Goal: Transaction & Acquisition: Purchase product/service

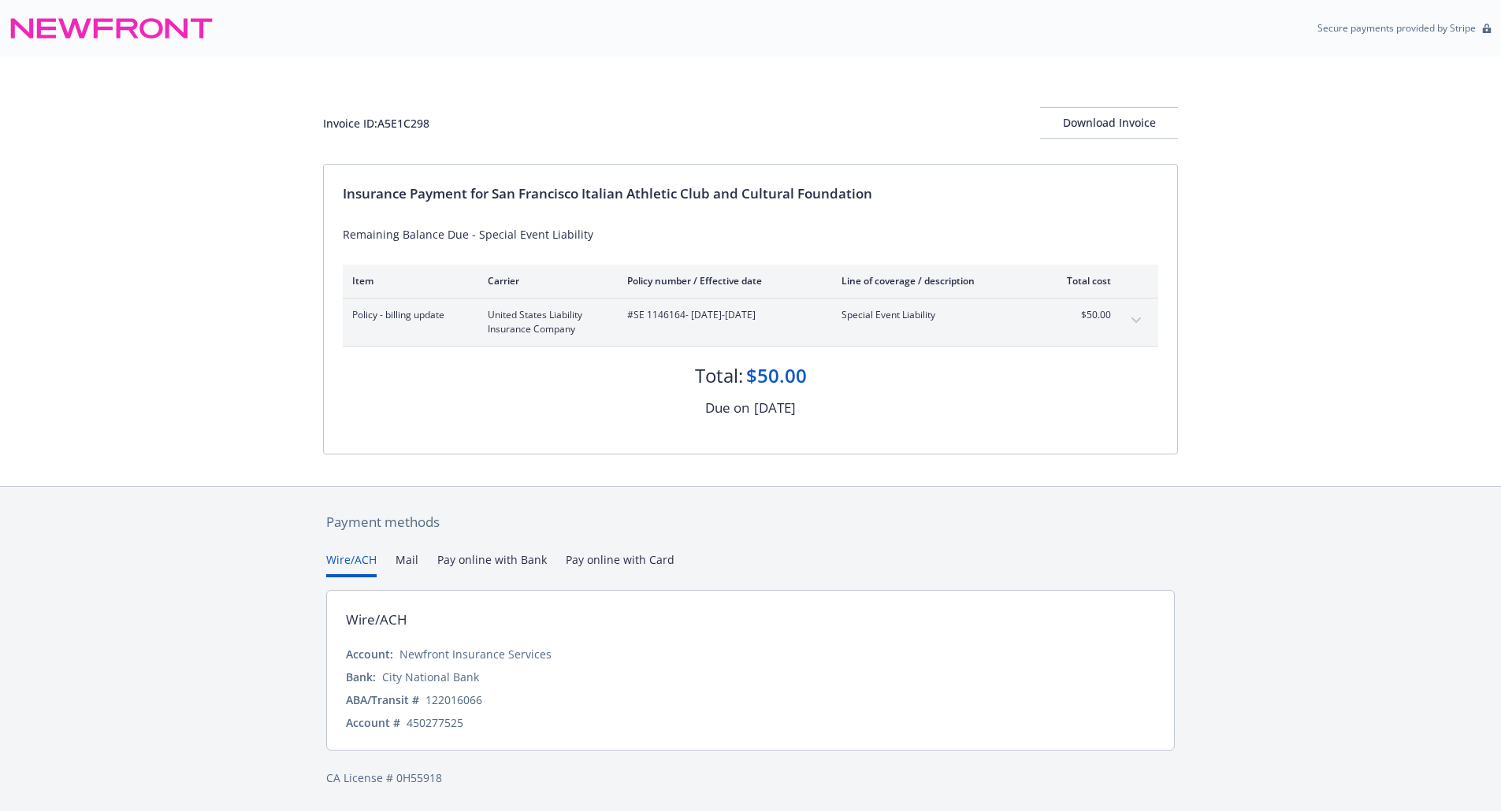
click at [495, 573] on button "Pay online with Bank" at bounding box center [492, 564] width 110 height 26
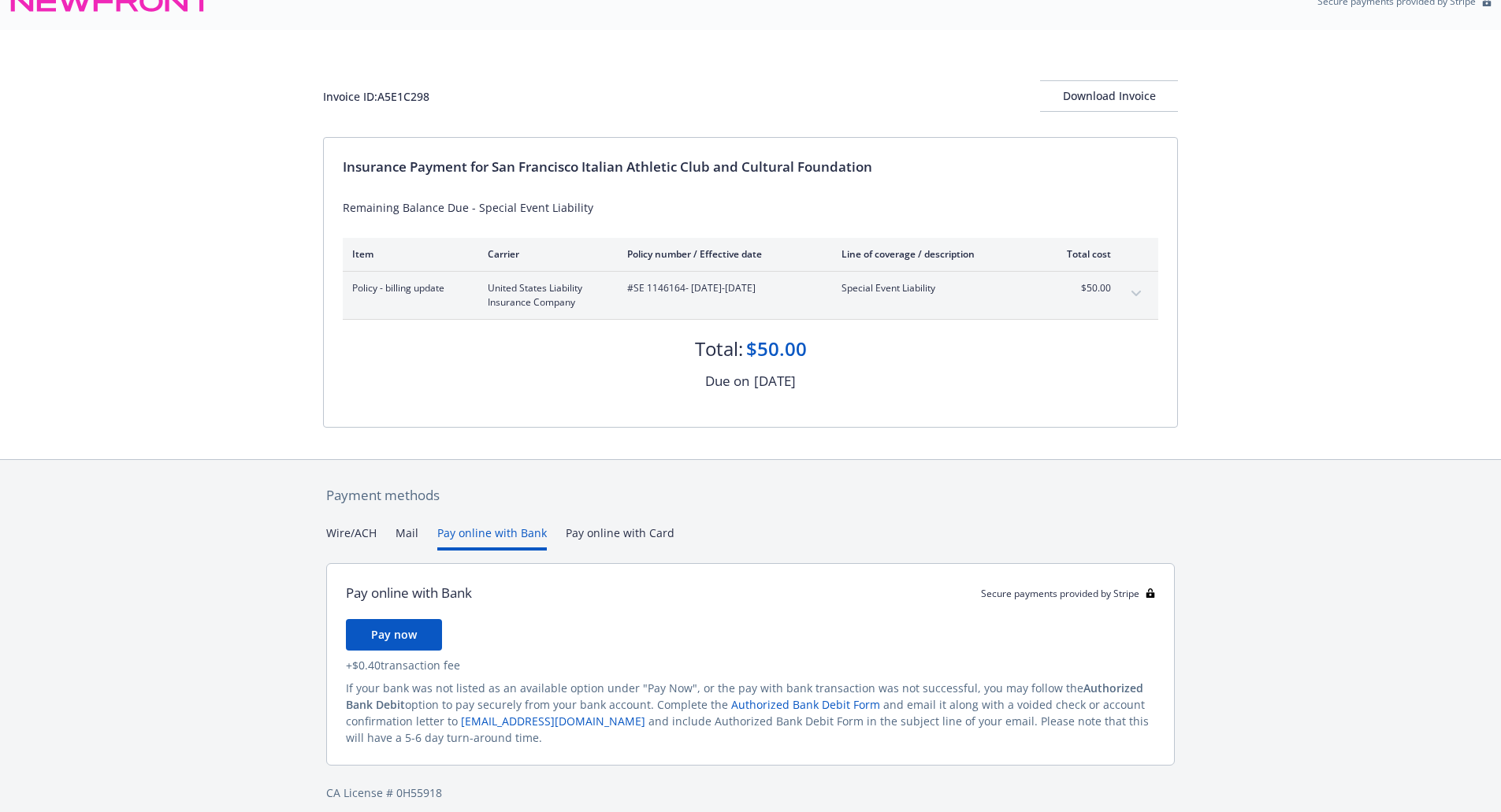
scroll to position [41, 0]
